Goal: Task Accomplishment & Management: Use online tool/utility

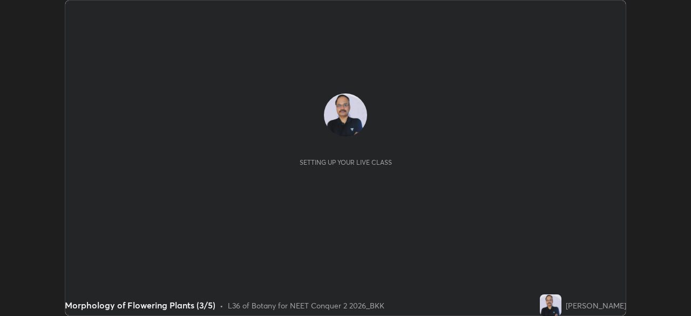
scroll to position [316, 690]
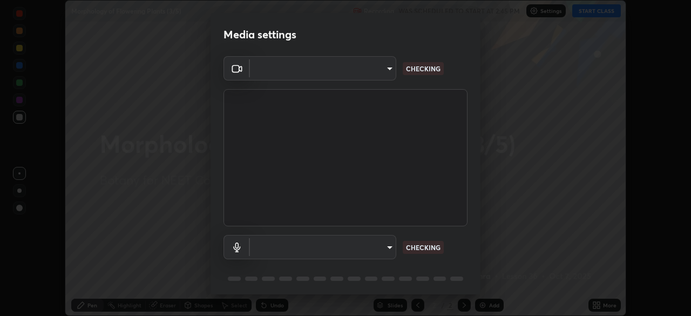
type input "ad6597066c7fc2f7d8a9df135791801f2c5e1b342417c3fbae4c684dc851fcd2"
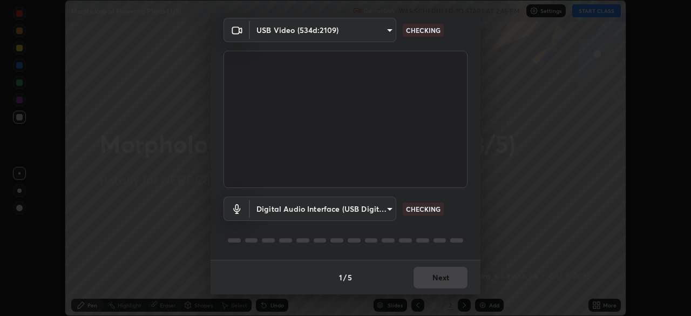
click at [299, 204] on body "Erase all Morphology of Flowering Plants (3/5) Recording WAS SCHEDULED TO START…" at bounding box center [345, 158] width 691 height 316
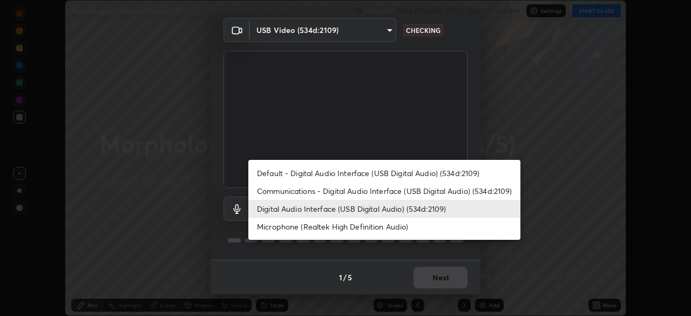
click at [296, 226] on li "Microphone (Realtek High Definition Audio)" at bounding box center [384, 227] width 272 height 18
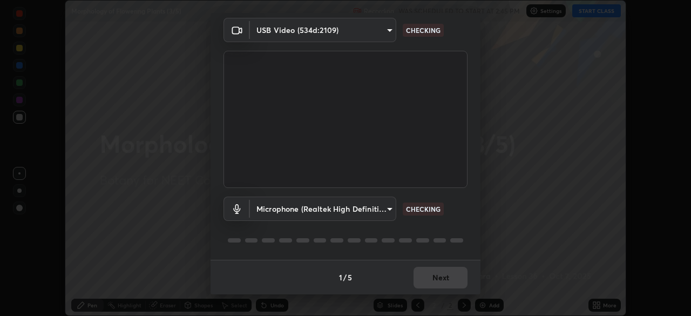
click at [290, 207] on body "Erase all Morphology of Flowering Plants (3/5) Recording WAS SCHEDULED TO START…" at bounding box center [345, 158] width 691 height 316
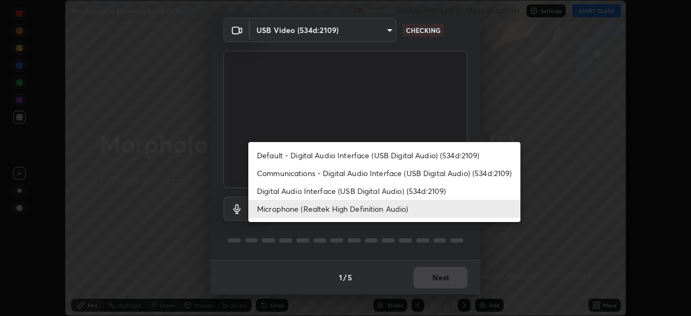
click at [296, 187] on li "Digital Audio Interface (USB Digital Audio) (534d:2109)" at bounding box center [384, 191] width 272 height 18
type input "9504114d88cd1e9f0ed6bff3d9927e44ebb011f85b2675eab88aad570231dfa9"
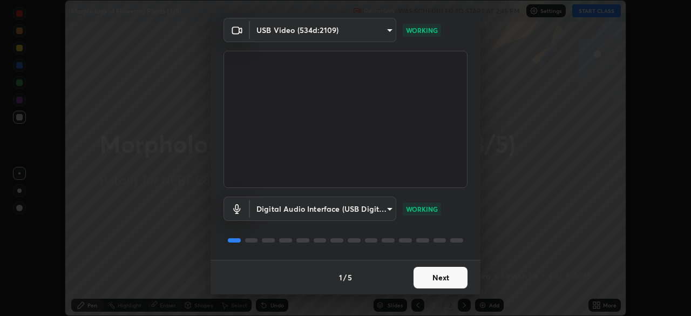
click at [442, 275] on button "Next" at bounding box center [441, 278] width 54 height 22
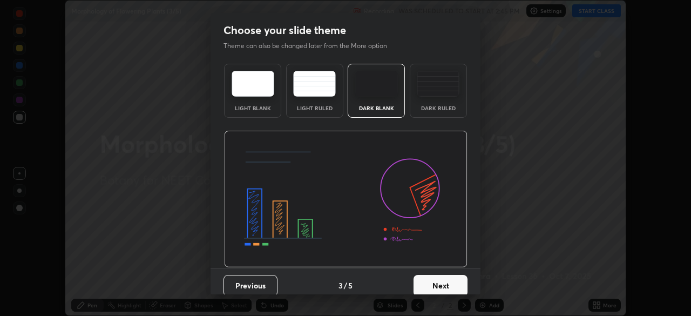
click at [442, 276] on button "Next" at bounding box center [441, 286] width 54 height 22
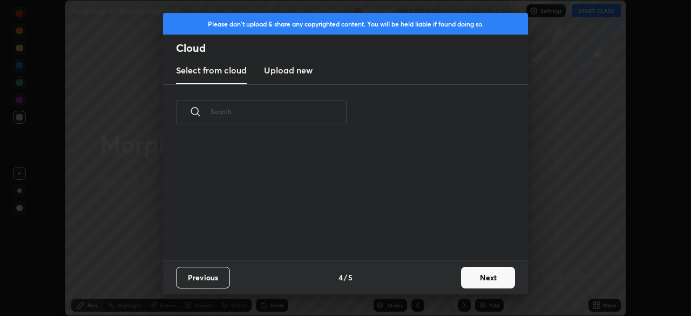
click at [482, 274] on button "Next" at bounding box center [488, 278] width 54 height 22
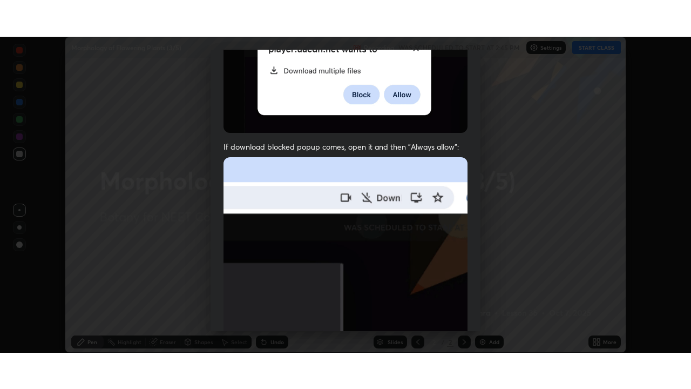
scroll to position [259, 0]
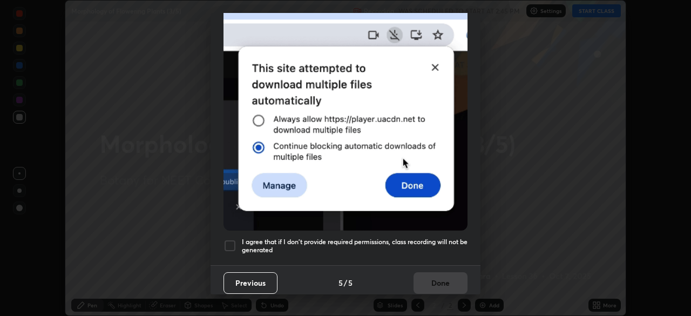
click at [233, 240] on div at bounding box center [229, 245] width 13 height 13
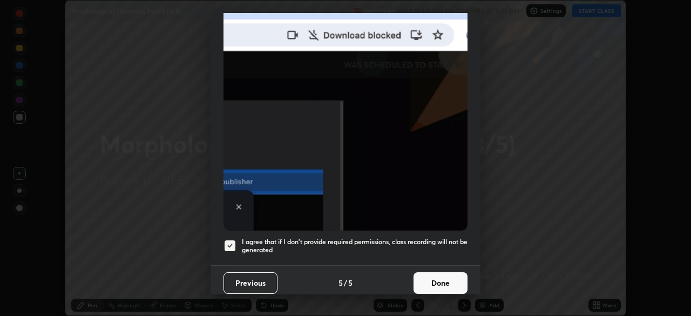
click at [443, 277] on button "Done" at bounding box center [441, 283] width 54 height 22
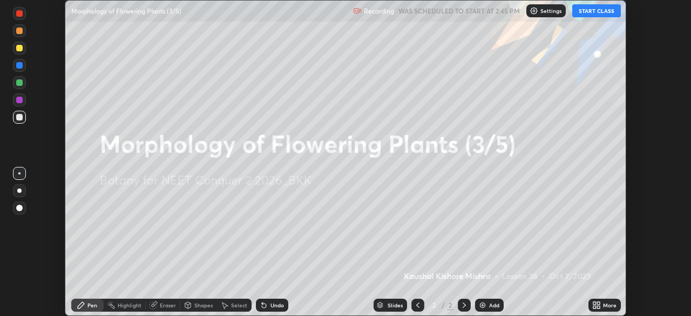
click at [598, 306] on icon at bounding box center [598, 307] width 3 height 3
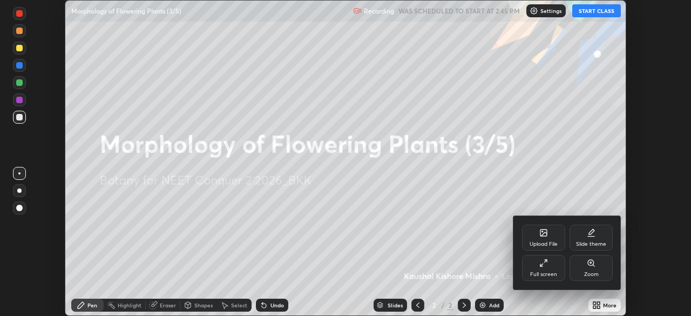
click at [543, 268] on div "Full screen" at bounding box center [543, 268] width 43 height 26
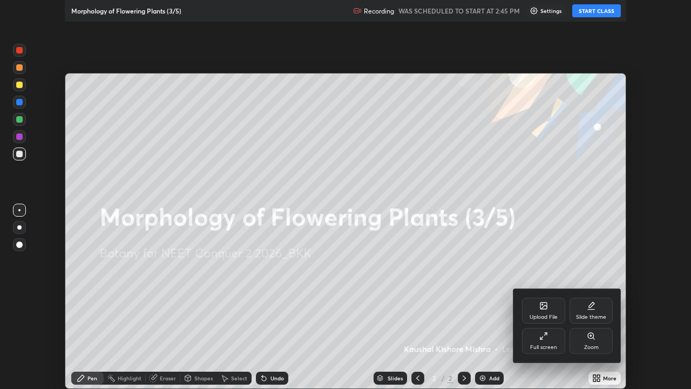
scroll to position [389, 691]
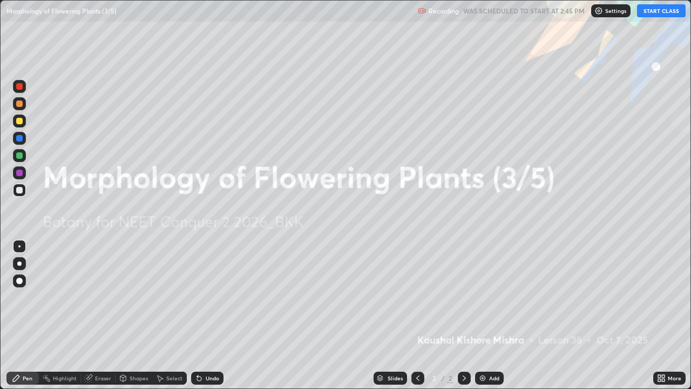
click at [654, 12] on button "START CLASS" at bounding box center [661, 10] width 49 height 13
click at [482, 315] on img at bounding box center [482, 378] width 9 height 9
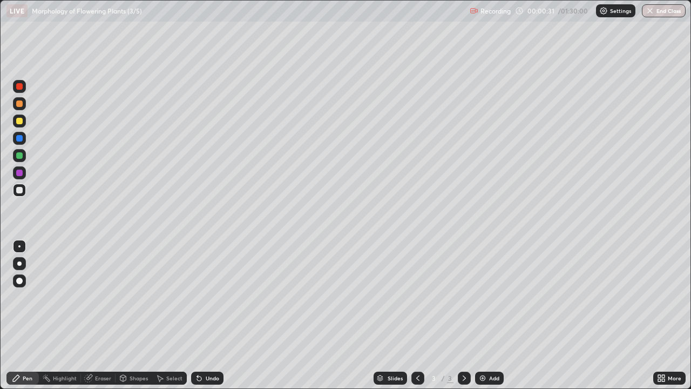
click at [24, 122] on div at bounding box center [19, 120] width 13 height 13
click at [22, 192] on div at bounding box center [19, 190] width 6 height 6
click at [24, 154] on div at bounding box center [19, 155] width 13 height 13
click at [19, 172] on div at bounding box center [19, 173] width 6 height 6
click at [22, 122] on div at bounding box center [19, 121] width 6 height 6
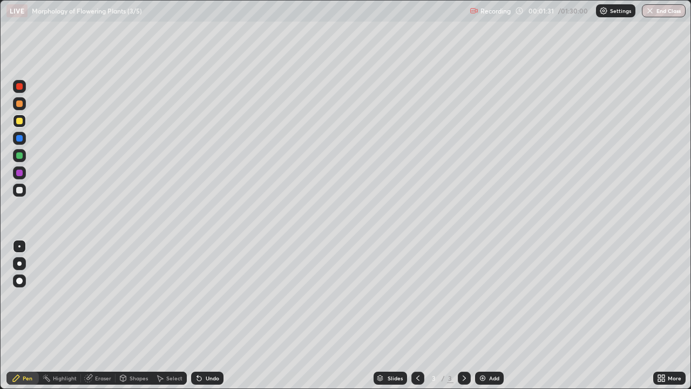
click at [24, 155] on div at bounding box center [19, 155] width 13 height 13
click at [24, 120] on div at bounding box center [19, 120] width 13 height 13
click at [19, 158] on div at bounding box center [19, 155] width 6 height 6
click at [18, 192] on div at bounding box center [19, 190] width 6 height 6
click at [18, 160] on div at bounding box center [19, 155] width 13 height 13
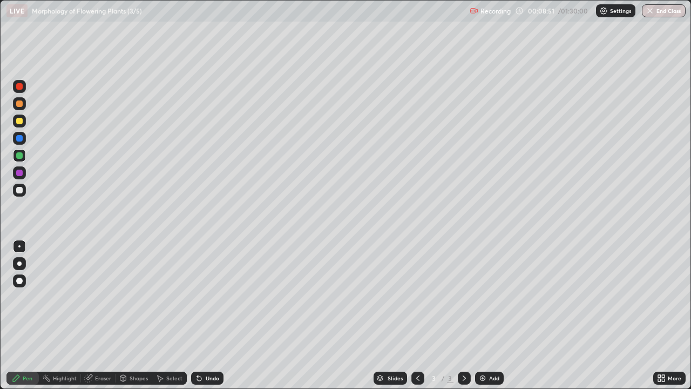
click at [18, 191] on div at bounding box center [19, 190] width 6 height 6
click at [462, 315] on icon at bounding box center [464, 378] width 9 height 9
click at [481, 315] on img at bounding box center [482, 378] width 9 height 9
click at [19, 120] on div at bounding box center [19, 121] width 6 height 6
click at [463, 315] on icon at bounding box center [464, 377] width 3 height 5
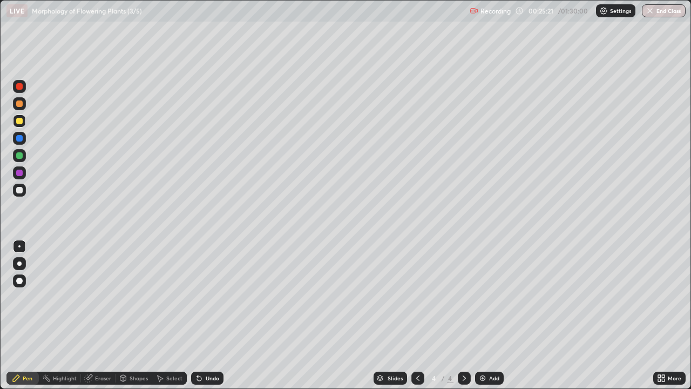
click at [416, 315] on icon at bounding box center [418, 378] width 9 height 9
click at [483, 315] on img at bounding box center [482, 378] width 9 height 9
click at [23, 123] on div at bounding box center [19, 120] width 13 height 13
click at [21, 191] on div at bounding box center [19, 190] width 6 height 6
click at [19, 123] on div at bounding box center [19, 121] width 6 height 6
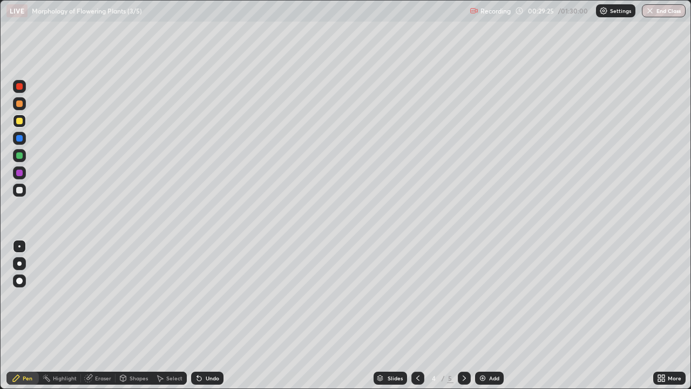
click at [20, 157] on div at bounding box center [19, 155] width 6 height 6
click at [19, 192] on div at bounding box center [19, 190] width 6 height 6
click at [20, 123] on div at bounding box center [19, 121] width 6 height 6
click at [21, 157] on div at bounding box center [19, 155] width 6 height 6
click at [20, 121] on div at bounding box center [19, 121] width 6 height 6
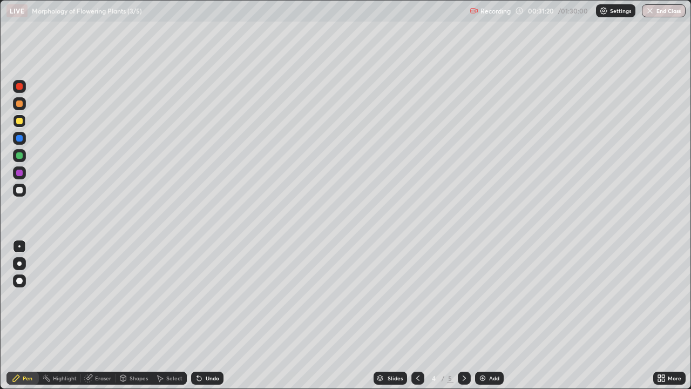
click at [21, 158] on div at bounding box center [19, 155] width 6 height 6
click at [98, 315] on div "Eraser" at bounding box center [103, 377] width 16 height 5
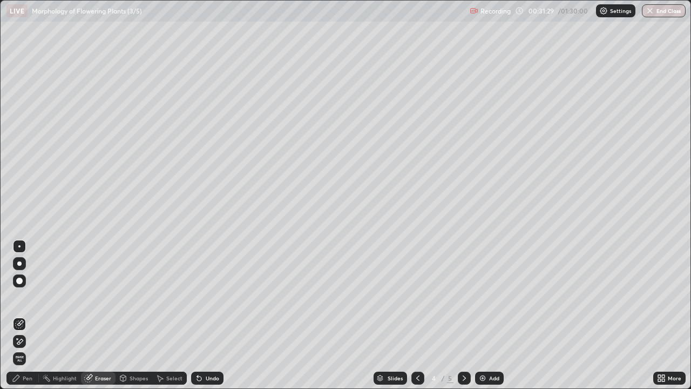
click at [26, 315] on div "Pen" at bounding box center [28, 377] width 10 height 5
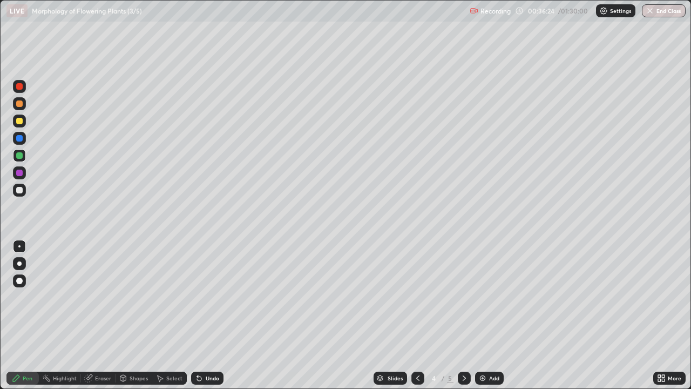
click at [20, 191] on div at bounding box center [19, 190] width 6 height 6
click at [487, 315] on div "Add" at bounding box center [489, 377] width 29 height 13
click at [19, 123] on div at bounding box center [19, 121] width 6 height 6
click at [22, 157] on div at bounding box center [19, 155] width 6 height 6
click at [22, 124] on div at bounding box center [19, 120] width 13 height 13
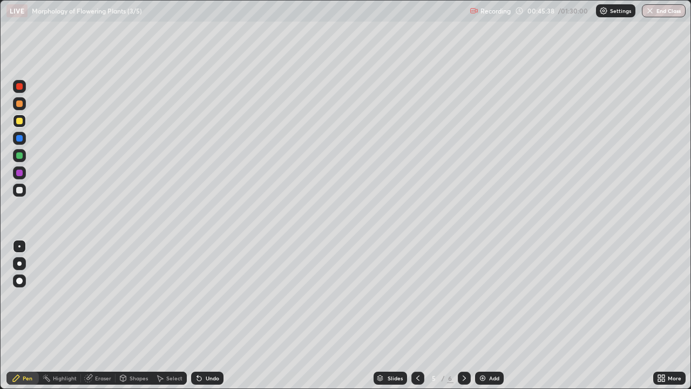
click at [17, 158] on div at bounding box center [19, 155] width 6 height 6
click at [20, 123] on div at bounding box center [19, 121] width 6 height 6
click at [20, 155] on div at bounding box center [19, 155] width 6 height 6
click at [100, 315] on div "Eraser" at bounding box center [103, 377] width 16 height 5
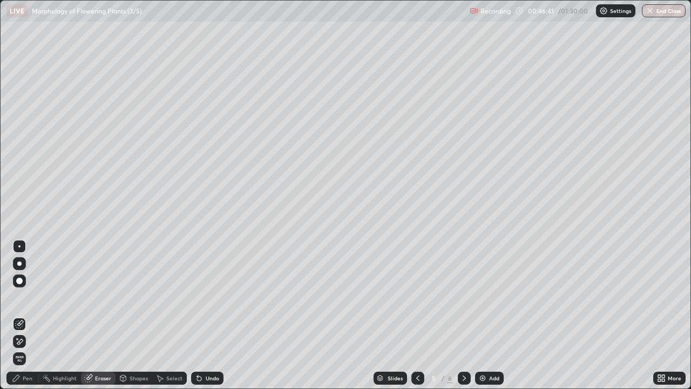
click at [27, 315] on div "Pen" at bounding box center [28, 377] width 10 height 5
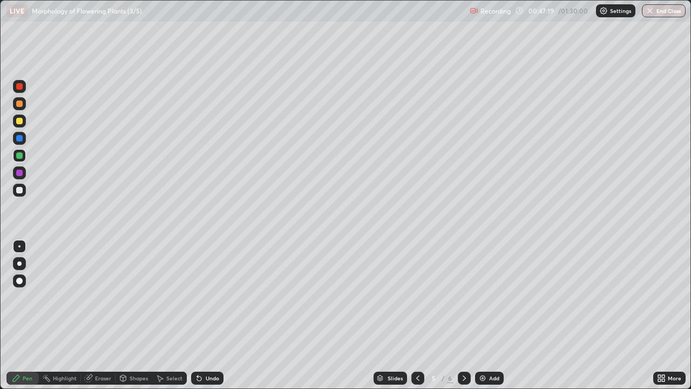
click at [25, 188] on div at bounding box center [19, 190] width 13 height 13
click at [92, 315] on div "Eraser" at bounding box center [98, 377] width 35 height 13
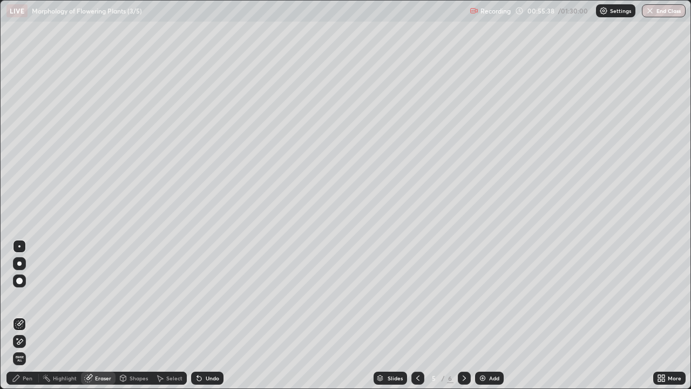
click at [19, 280] on div at bounding box center [19, 280] width 6 height 6
click at [27, 315] on div "Pen" at bounding box center [22, 377] width 32 height 13
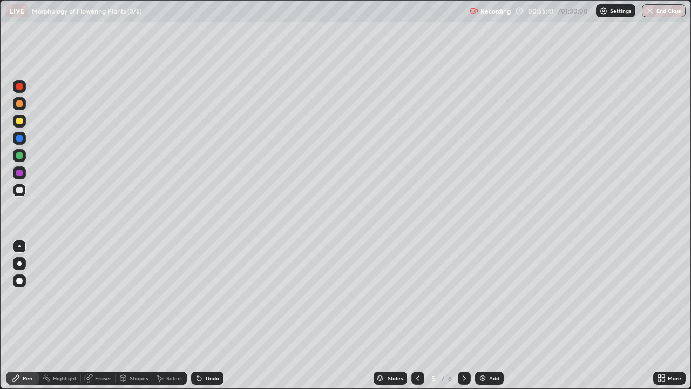
click at [18, 159] on div at bounding box center [19, 155] width 13 height 13
click at [90, 315] on icon at bounding box center [88, 378] width 7 height 7
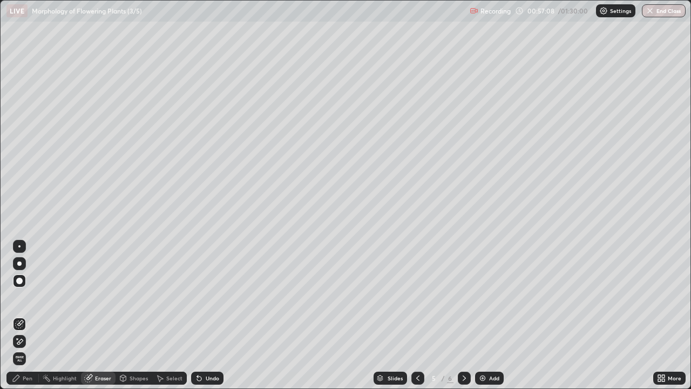
click at [28, 315] on div "Pen" at bounding box center [28, 377] width 10 height 5
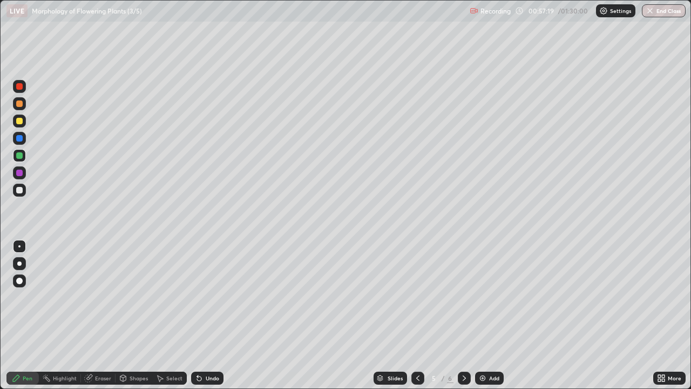
click at [96, 315] on div "Eraser" at bounding box center [103, 377] width 16 height 5
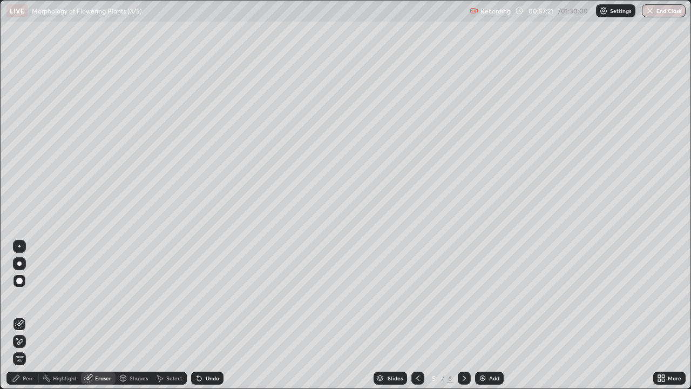
click at [21, 245] on div at bounding box center [19, 246] width 13 height 13
click at [24, 315] on div "Pen" at bounding box center [28, 377] width 10 height 5
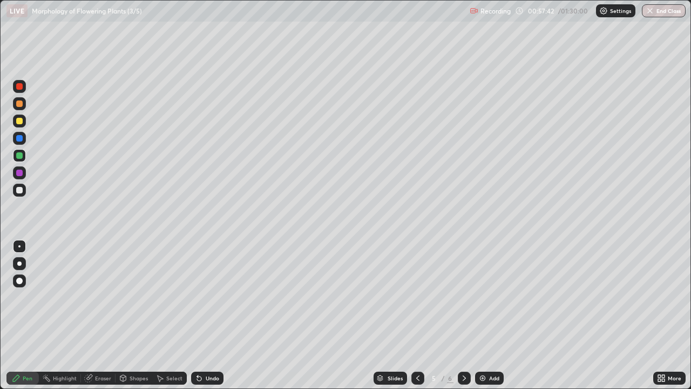
click at [99, 315] on div "Eraser" at bounding box center [103, 377] width 16 height 5
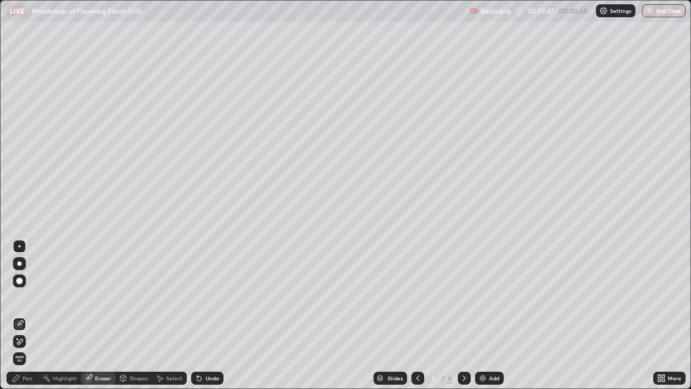
click at [28, 315] on div "Pen" at bounding box center [28, 377] width 10 height 5
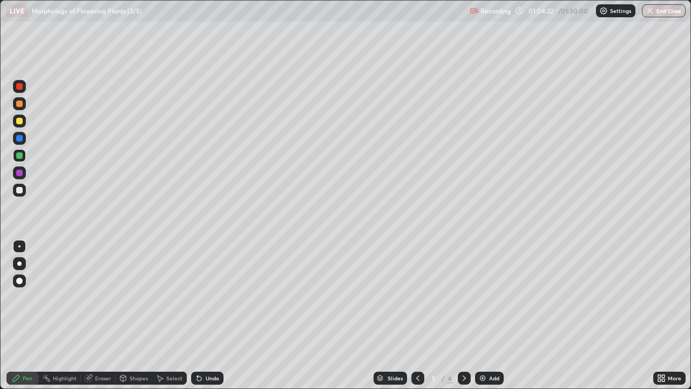
click at [480, 315] on img at bounding box center [482, 378] width 9 height 9
click at [19, 124] on div at bounding box center [19, 121] width 6 height 6
click at [19, 188] on div at bounding box center [19, 190] width 6 height 6
click at [23, 122] on div at bounding box center [19, 120] width 13 height 13
click at [21, 191] on div at bounding box center [19, 190] width 6 height 6
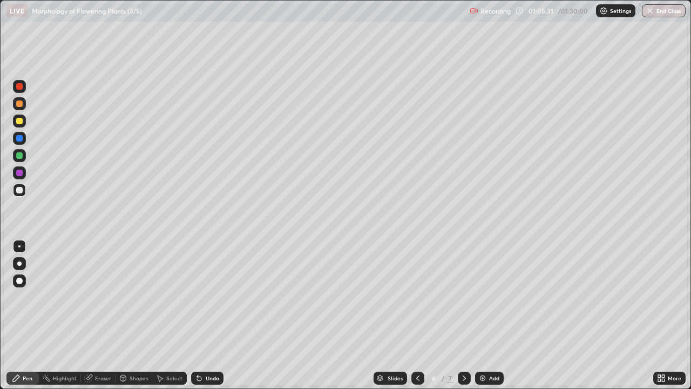
click at [21, 158] on div at bounding box center [19, 155] width 6 height 6
click at [97, 315] on div "Eraser" at bounding box center [98, 377] width 35 height 13
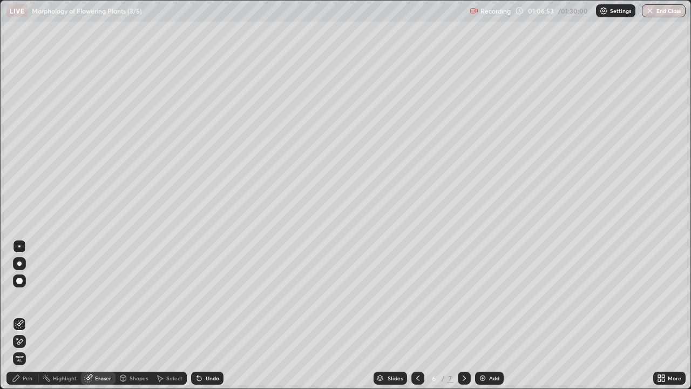
click at [25, 315] on div "Pen" at bounding box center [28, 377] width 10 height 5
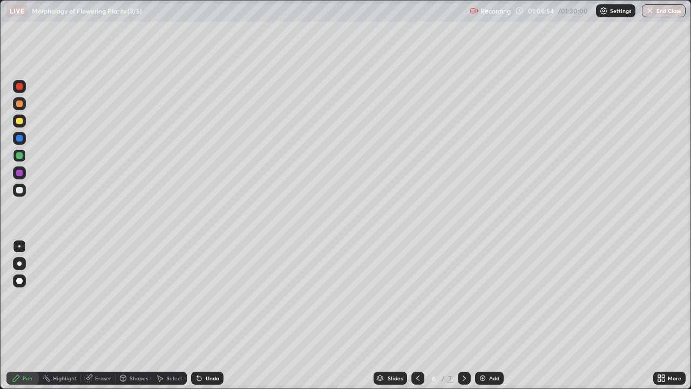
click at [19, 191] on div at bounding box center [19, 190] width 6 height 6
click at [23, 156] on div at bounding box center [19, 155] width 13 height 13
click at [479, 315] on div "Add" at bounding box center [489, 377] width 29 height 13
click at [22, 192] on div at bounding box center [19, 190] width 6 height 6
click at [21, 121] on div at bounding box center [19, 121] width 6 height 6
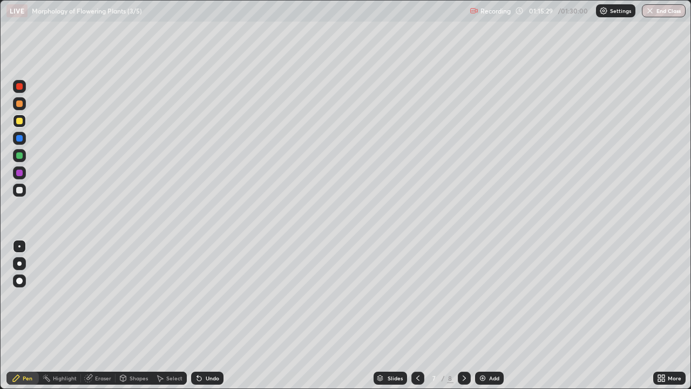
click at [21, 155] on div at bounding box center [19, 155] width 6 height 6
click at [19, 121] on div at bounding box center [19, 121] width 6 height 6
click at [24, 189] on div at bounding box center [19, 190] width 13 height 13
click at [650, 13] on img "button" at bounding box center [650, 10] width 9 height 9
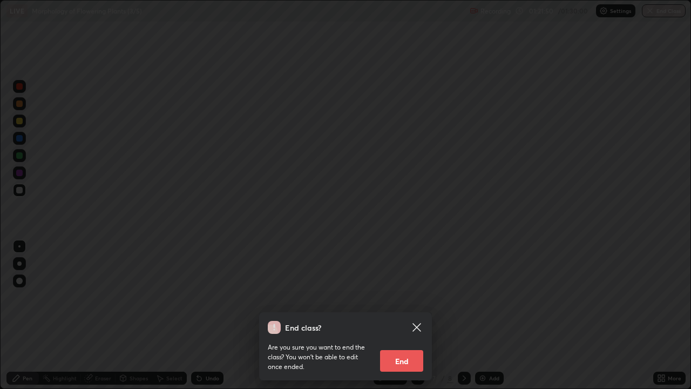
click at [401, 315] on button "End" at bounding box center [401, 361] width 43 height 22
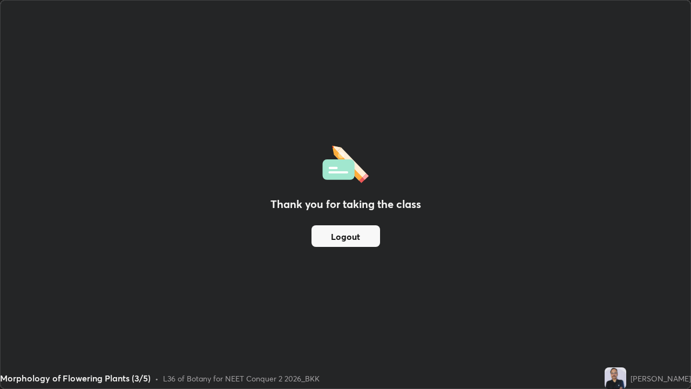
click at [354, 239] on button "Logout" at bounding box center [345, 236] width 69 height 22
